Goal: Check status: Check status

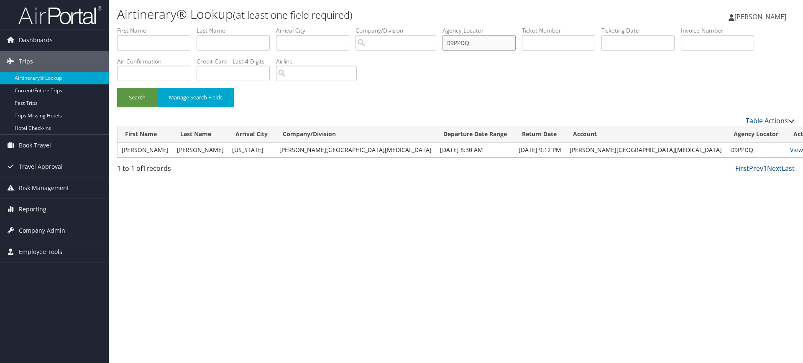
click at [484, 42] on input "D9PPDQ" at bounding box center [478, 42] width 73 height 15
paste input "96BN"
type input "D996BN"
click at [133, 96] on button "Search" at bounding box center [137, 98] width 40 height 20
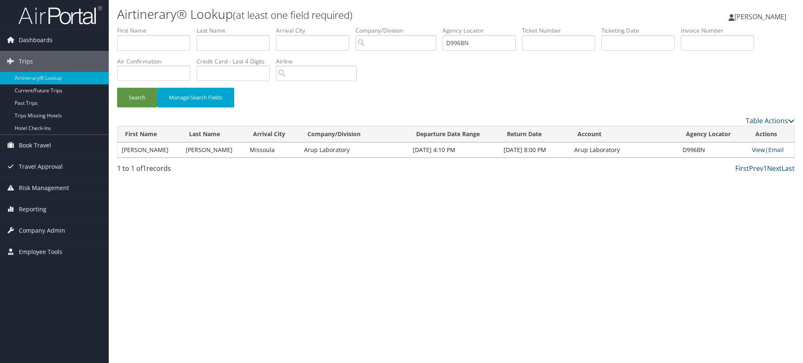
click at [755, 148] on link "View" at bounding box center [758, 150] width 13 height 8
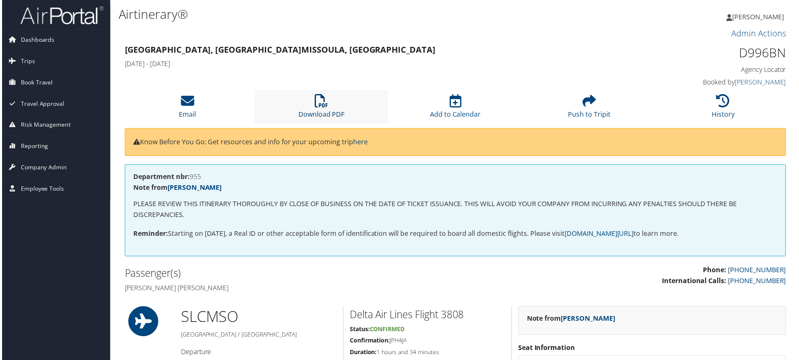
click at [323, 102] on icon at bounding box center [320, 100] width 13 height 13
